Goal: Information Seeking & Learning: Learn about a topic

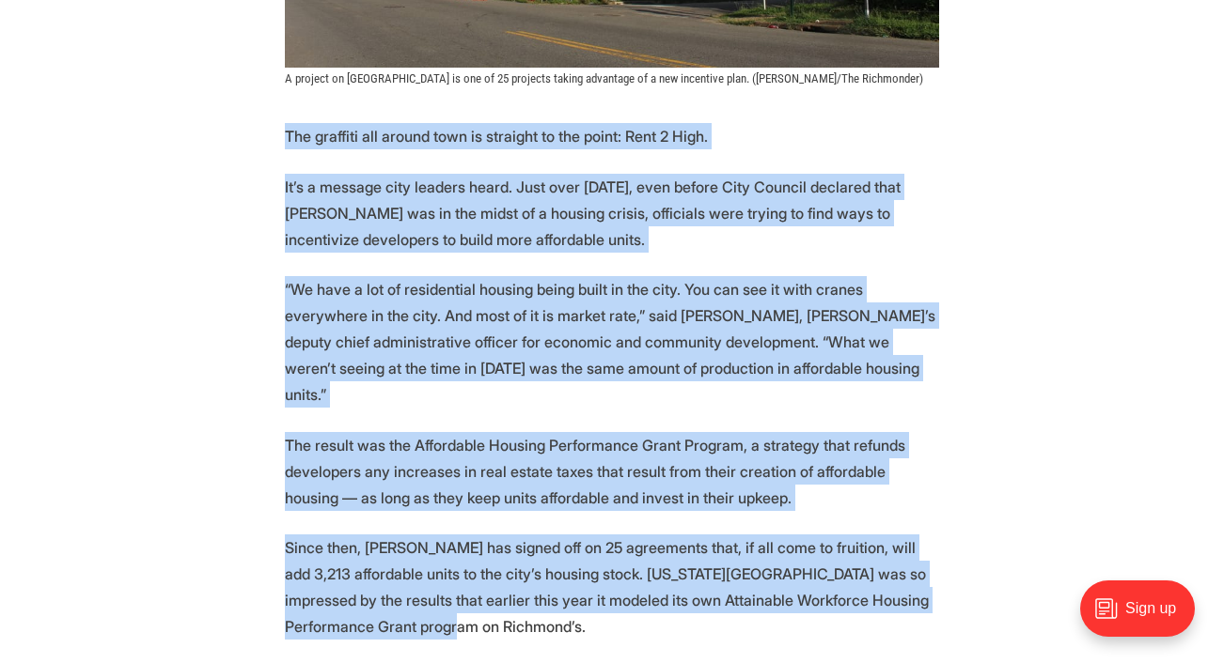
drag, startPoint x: 0, startPoint y: 0, endPoint x: 793, endPoint y: 281, distance: 841.5
click at [797, 146] on p "The graffiti all around town is straight to the point: Rent 2 High." at bounding box center [612, 136] width 654 height 26
click at [793, 281] on p "“We have a lot of residential housing being built in the city. You can see it w…" at bounding box center [612, 342] width 654 height 132
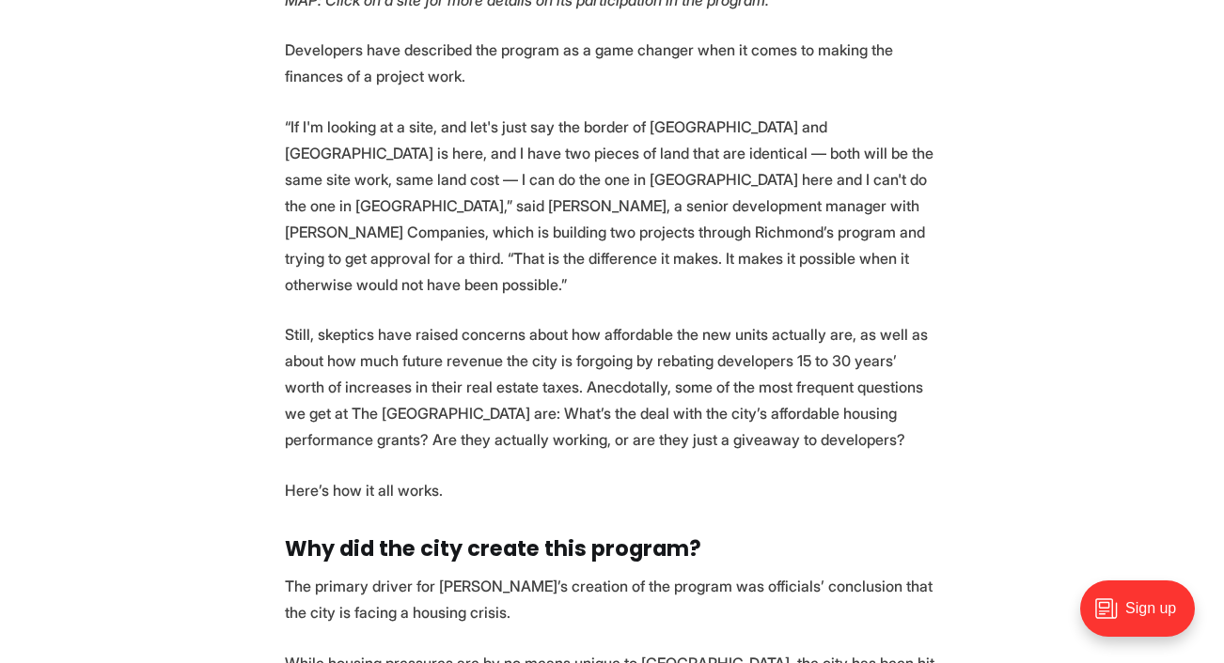
scroll to position [2138, 0]
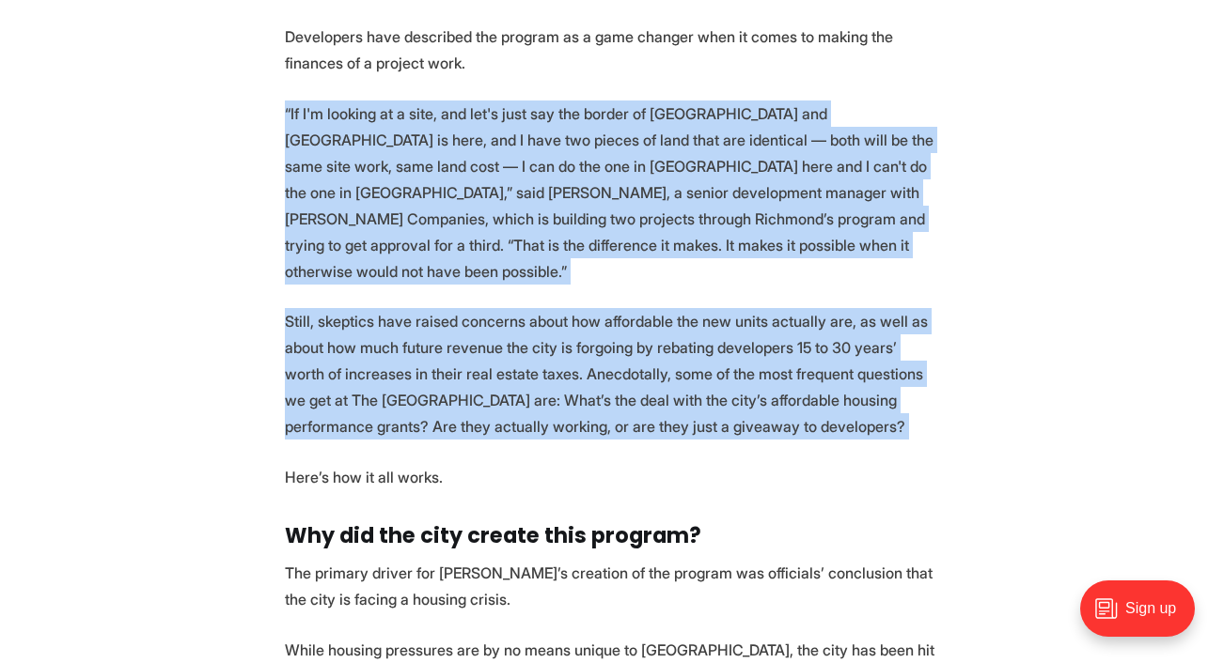
drag, startPoint x: 726, startPoint y: 90, endPoint x: 733, endPoint y: 439, distance: 348.7
click at [733, 464] on p "Here’s how it all works." at bounding box center [612, 477] width 654 height 26
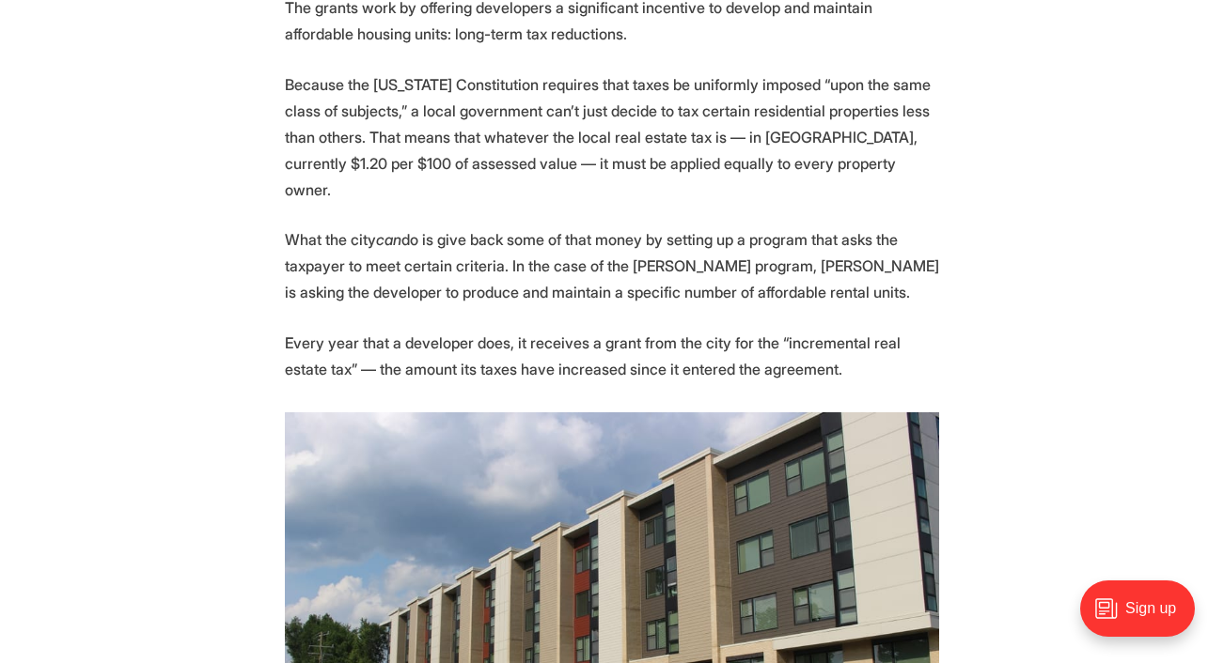
scroll to position [3956, 0]
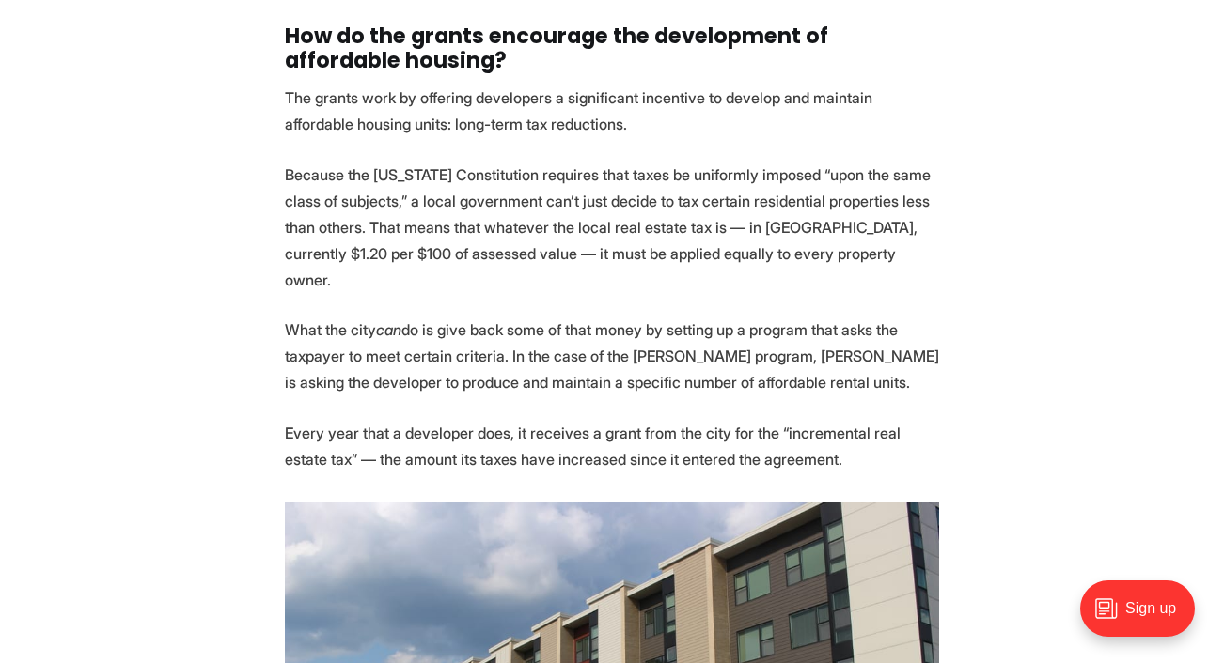
drag, startPoint x: 671, startPoint y: 55, endPoint x: 905, endPoint y: 399, distance: 416.0
drag, startPoint x: 905, startPoint y: 399, endPoint x: 858, endPoint y: 85, distance: 318.3
click at [858, 85] on p "The grants work by offering developers a significant incentive to develop and m…" at bounding box center [612, 111] width 654 height 53
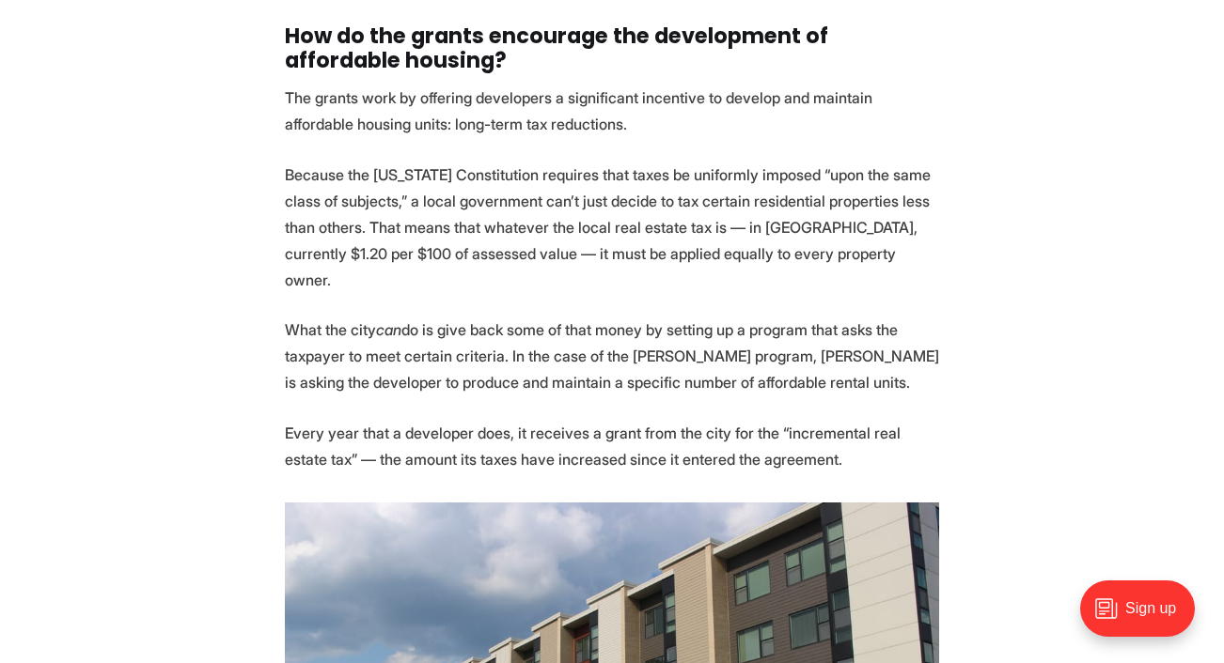
drag, startPoint x: 858, startPoint y: 85, endPoint x: 900, endPoint y: 409, distance: 327.0
click at [900, 420] on p "Every year that a developer does, it receives a grant from the city for the “in…" at bounding box center [612, 446] width 654 height 53
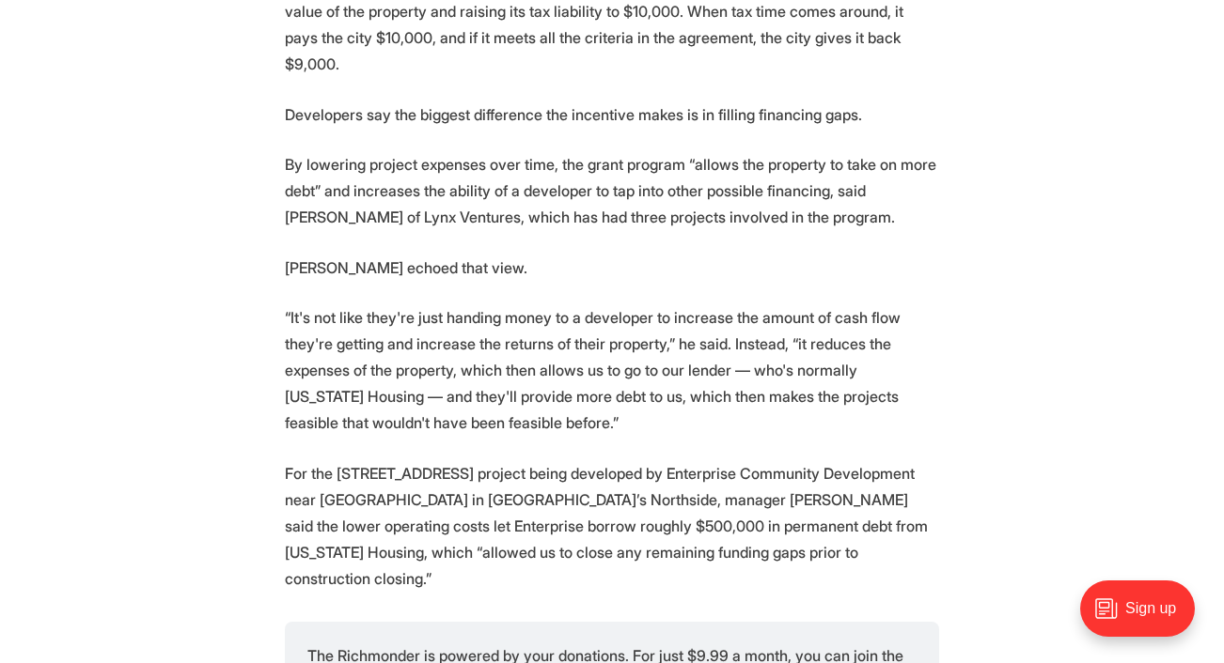
scroll to position [5019, 0]
